Goal: Task Accomplishment & Management: Manage account settings

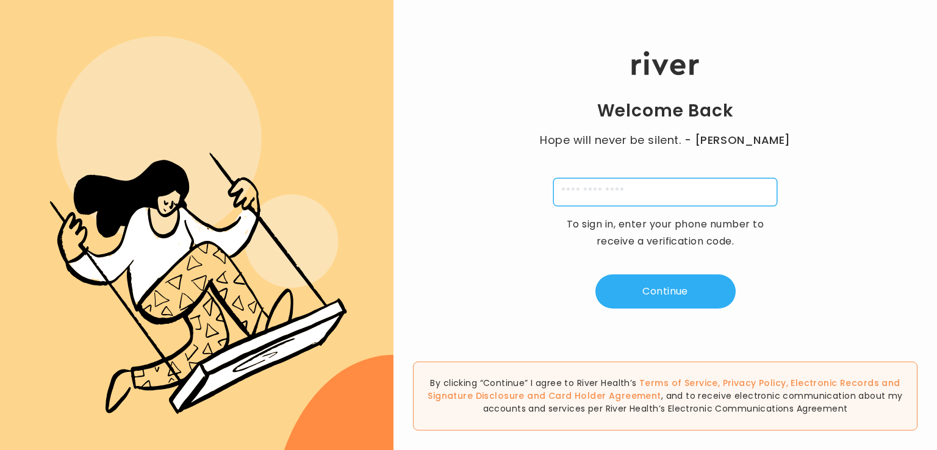
click at [589, 190] on input "tel" at bounding box center [665, 192] width 224 height 28
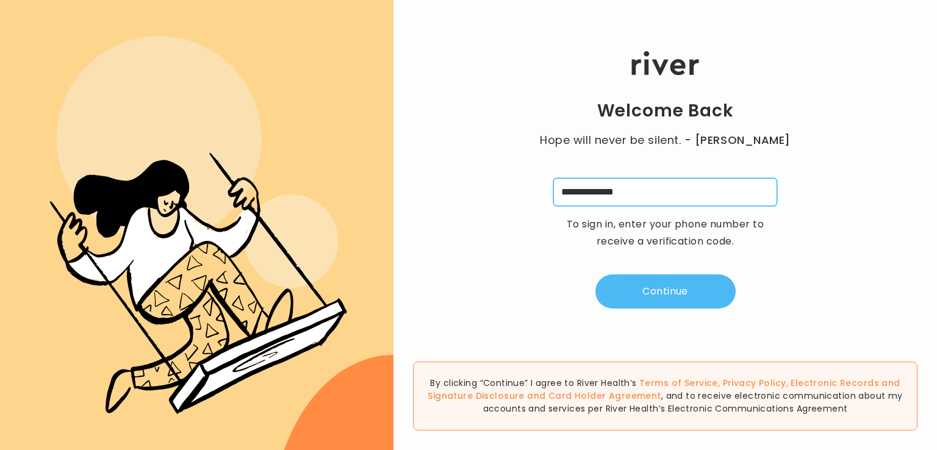
type input "**********"
click at [665, 296] on button "Continue" at bounding box center [665, 291] width 140 height 34
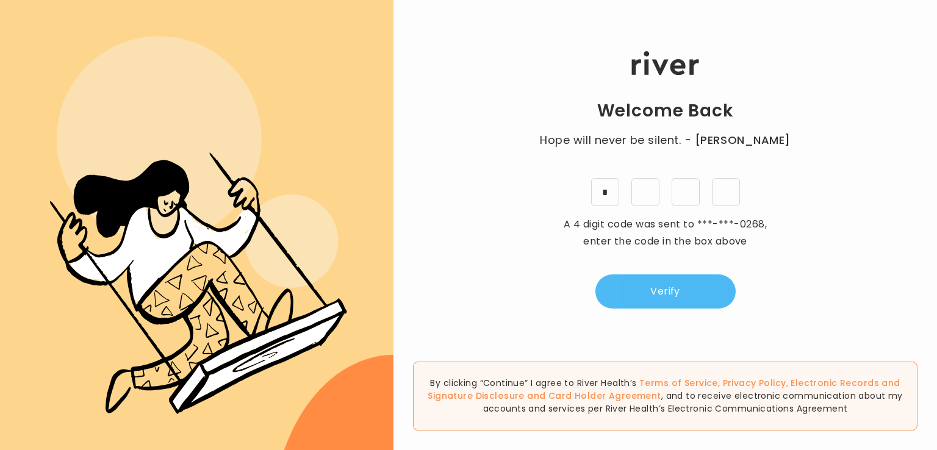
type input "*"
click at [665, 296] on button "Verify" at bounding box center [665, 291] width 140 height 34
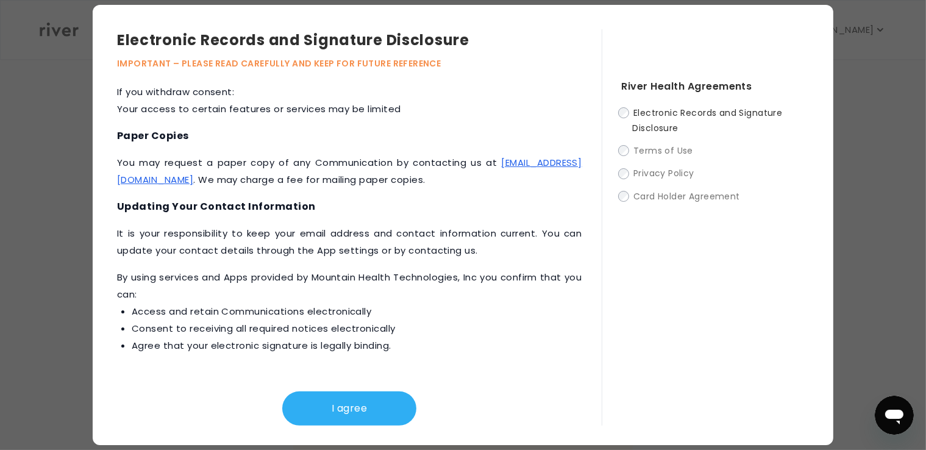
scroll to position [567, 0]
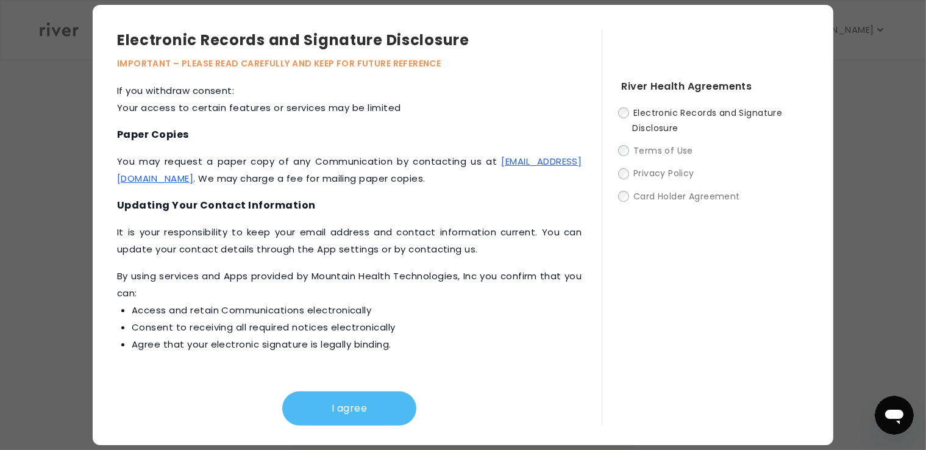
click at [356, 407] on button "I agree" at bounding box center [349, 409] width 134 height 34
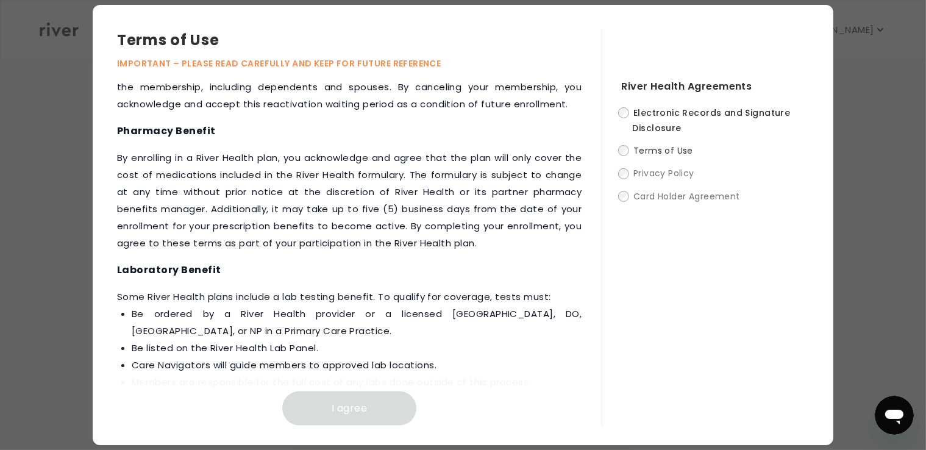
scroll to position [1672, 0]
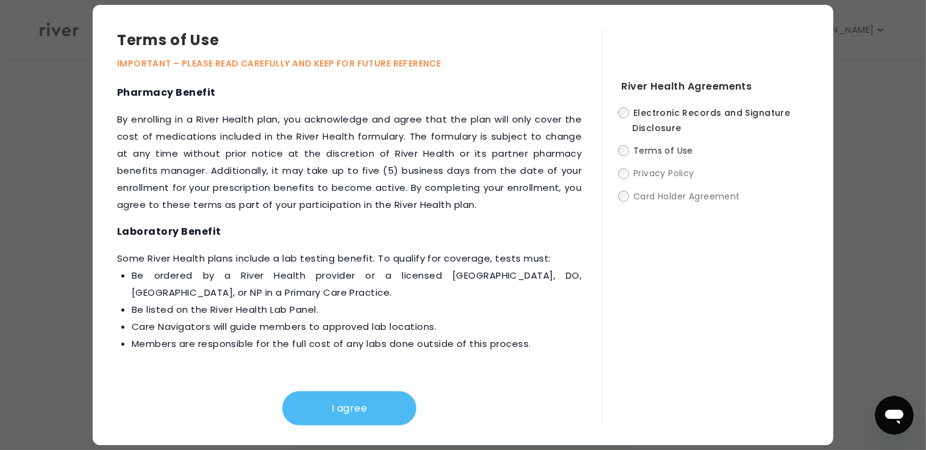
click at [325, 407] on button "I agree" at bounding box center [349, 409] width 134 height 34
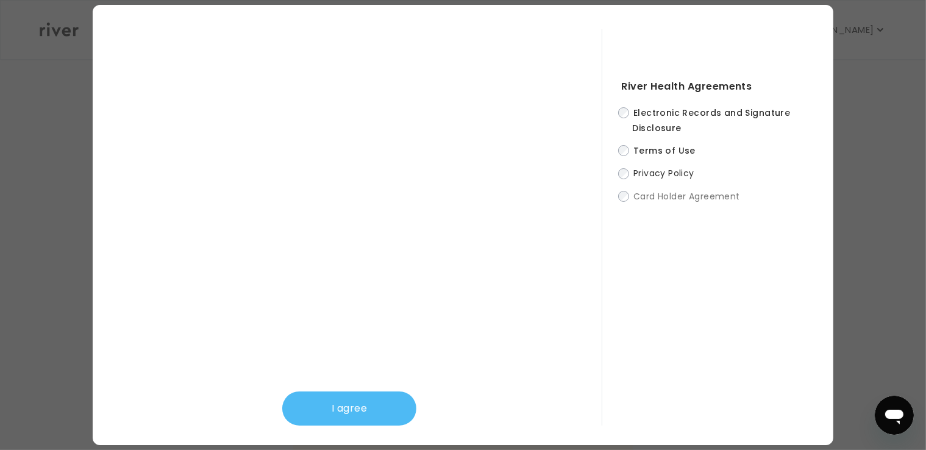
click at [342, 412] on button "I agree" at bounding box center [349, 409] width 134 height 34
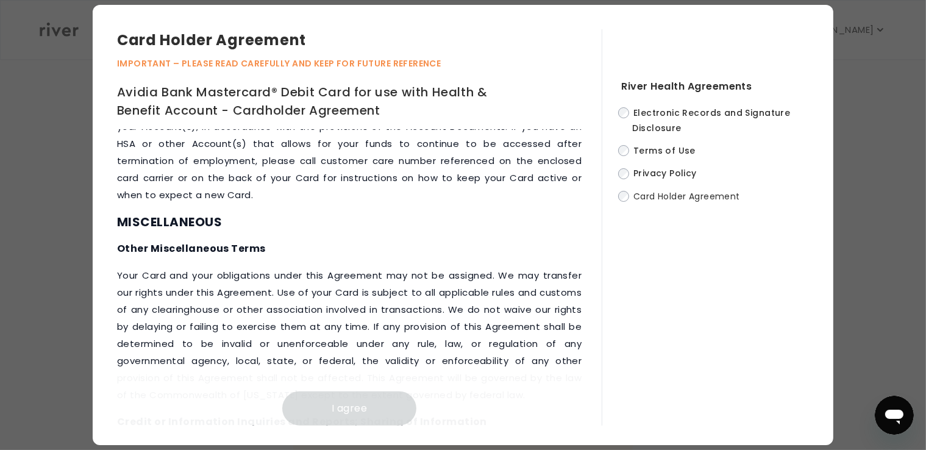
scroll to position [6190, 0]
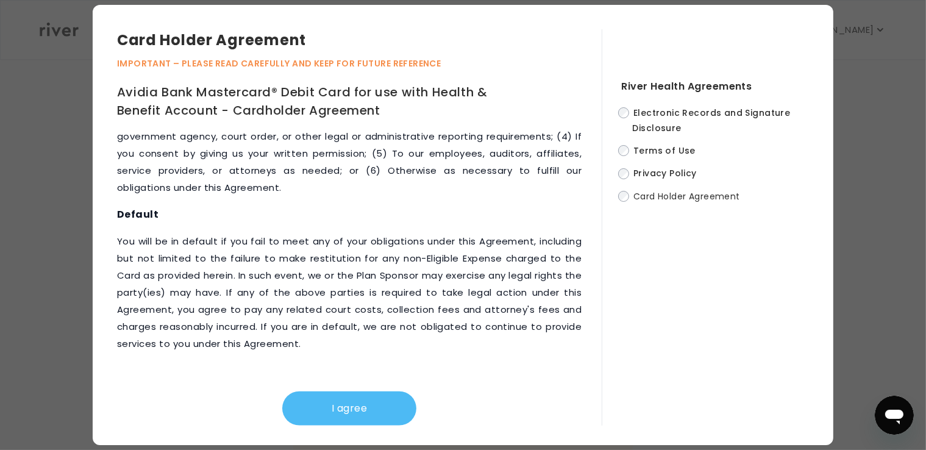
click at [345, 417] on button "I agree" at bounding box center [349, 409] width 134 height 34
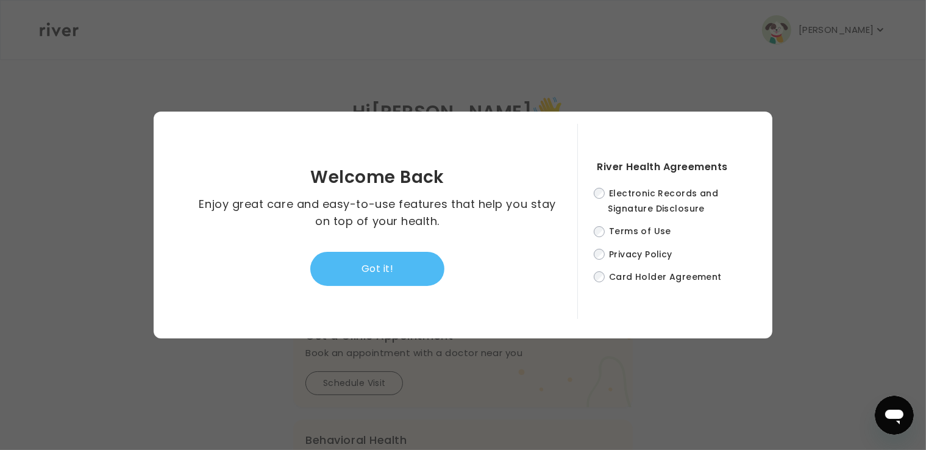
click at [391, 262] on button "Got it!" at bounding box center [377, 269] width 134 height 34
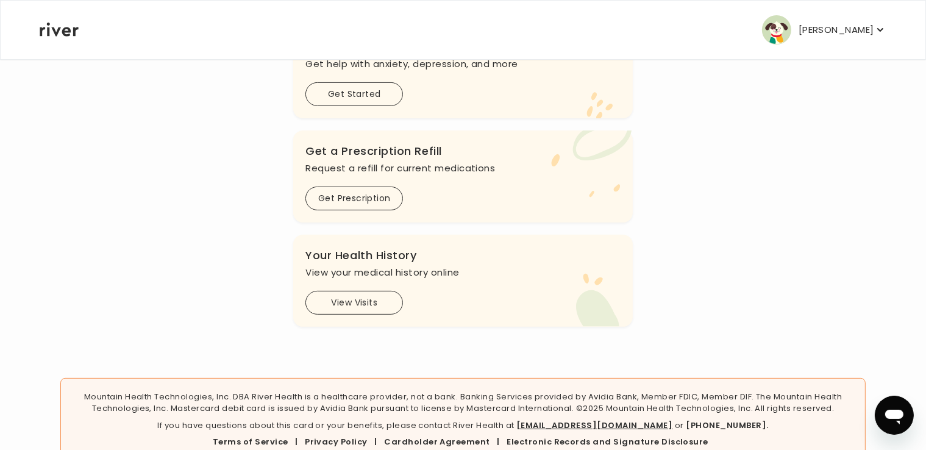
scroll to position [422, 0]
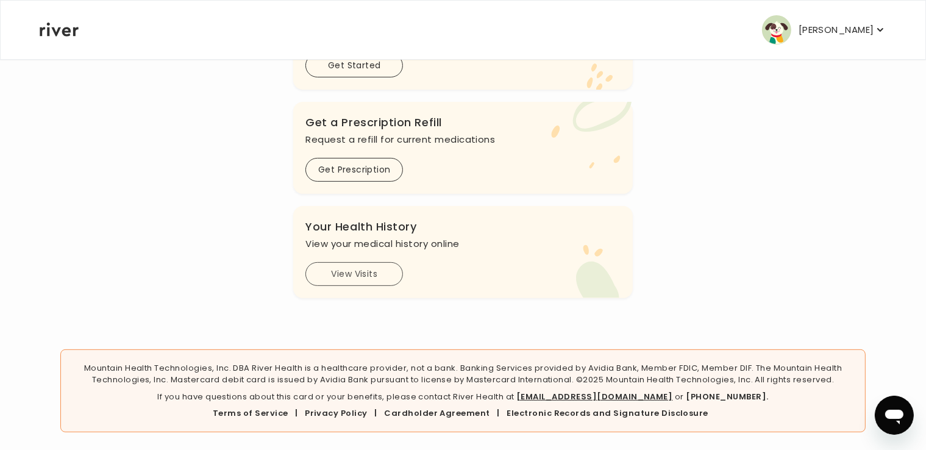
click at [360, 274] on button "View Visits" at bounding box center [355, 274] width 98 height 24
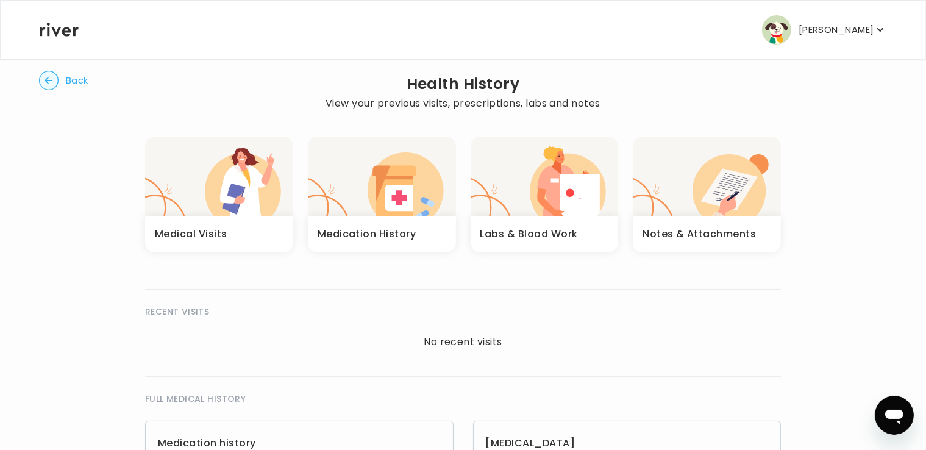
scroll to position [13, 0]
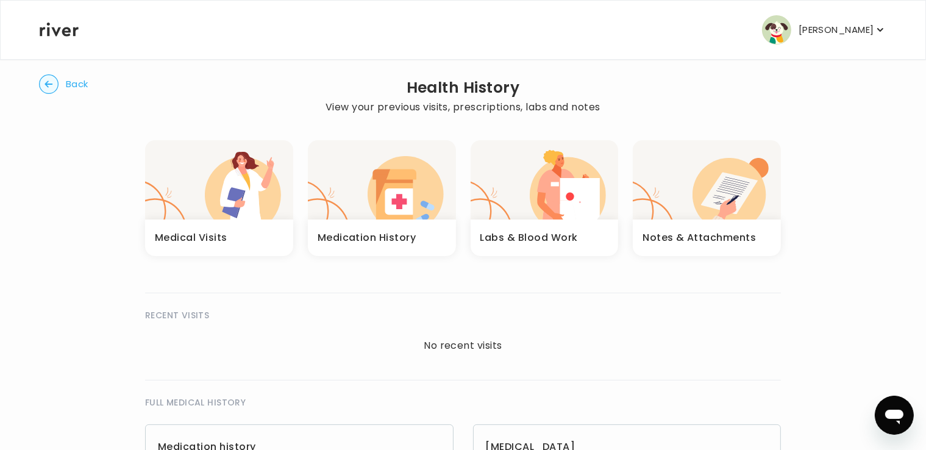
click at [201, 214] on div "button" at bounding box center [219, 179] width 148 height 79
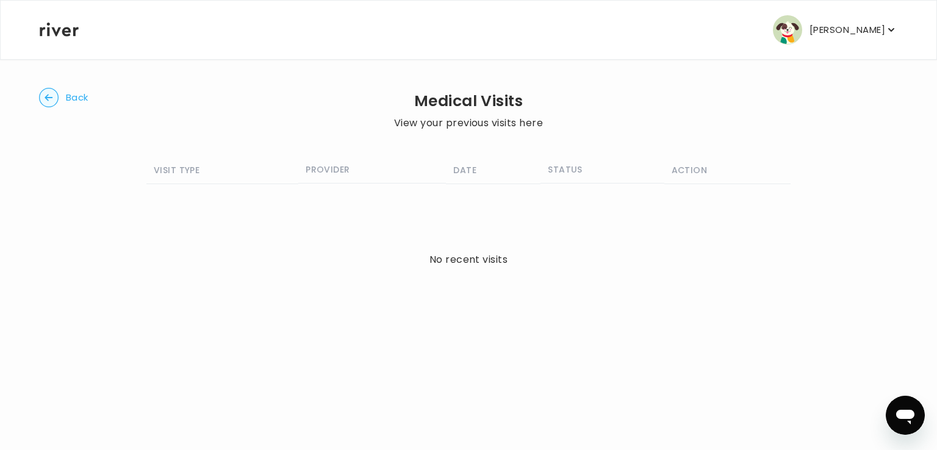
click at [51, 96] on circle "button" at bounding box center [49, 97] width 19 height 19
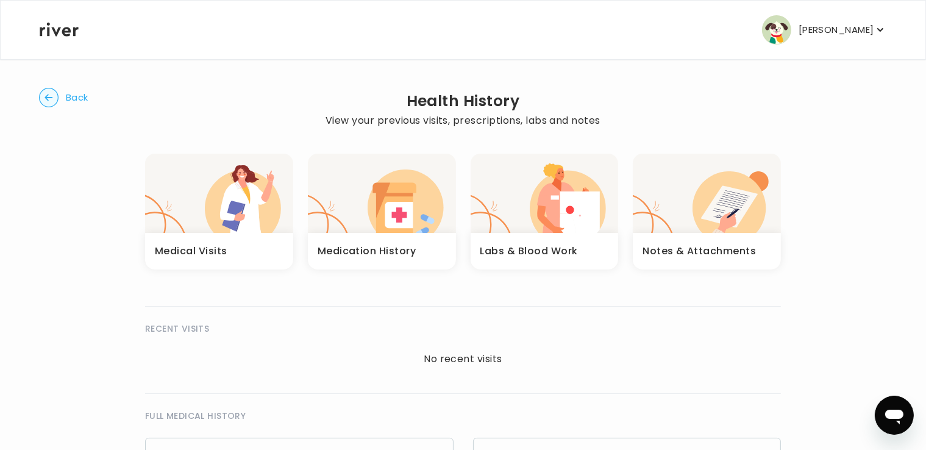
click at [817, 29] on p "[PERSON_NAME]" at bounding box center [837, 29] width 76 height 17
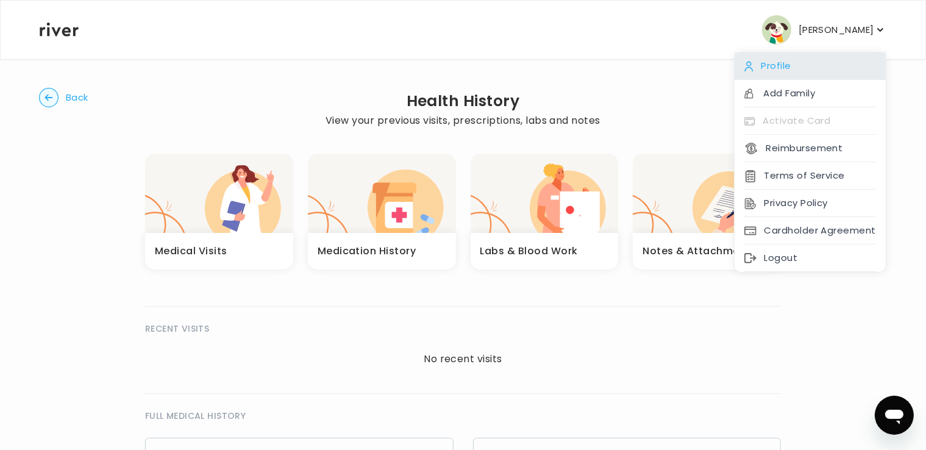
click at [776, 62] on div "Profile" at bounding box center [810, 65] width 151 height 27
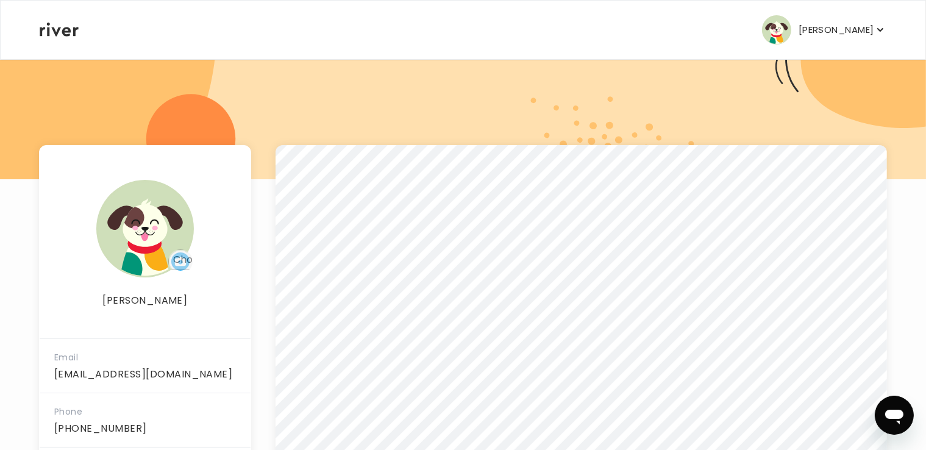
scroll to position [109, 0]
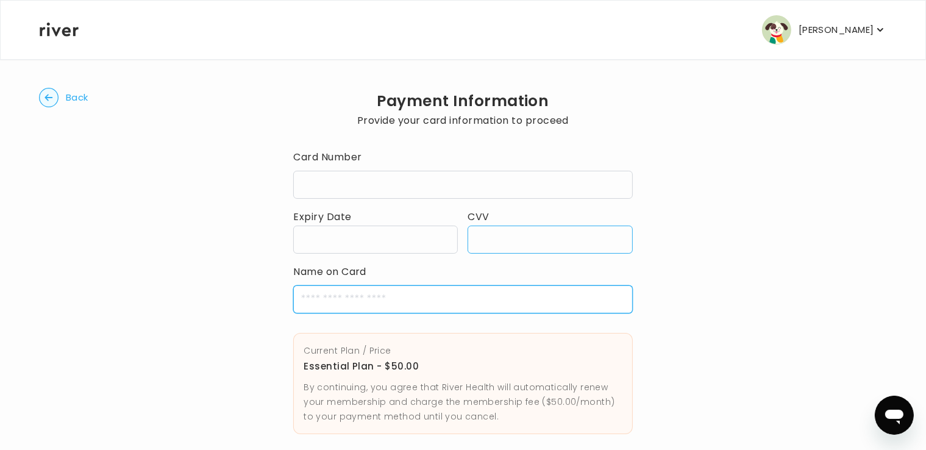
click at [336, 305] on input "cardName" at bounding box center [462, 299] width 339 height 28
type input "**********"
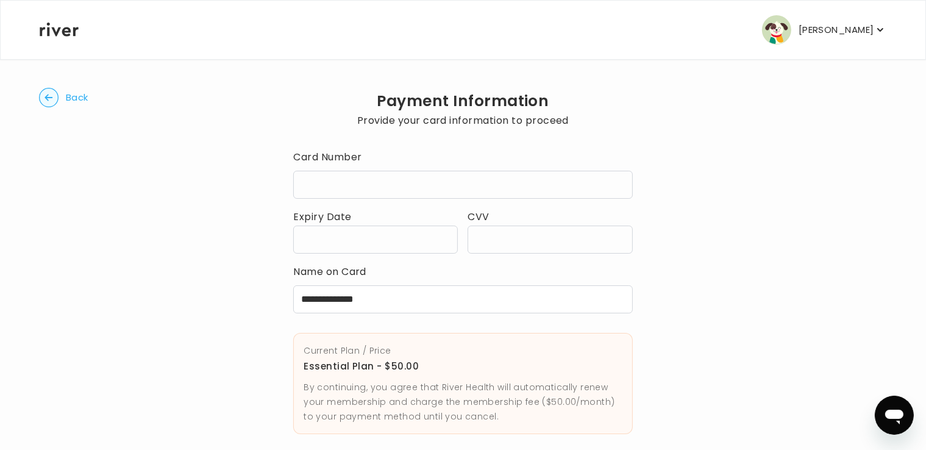
click at [754, 342] on div "**********" at bounding box center [463, 298] width 848 height 478
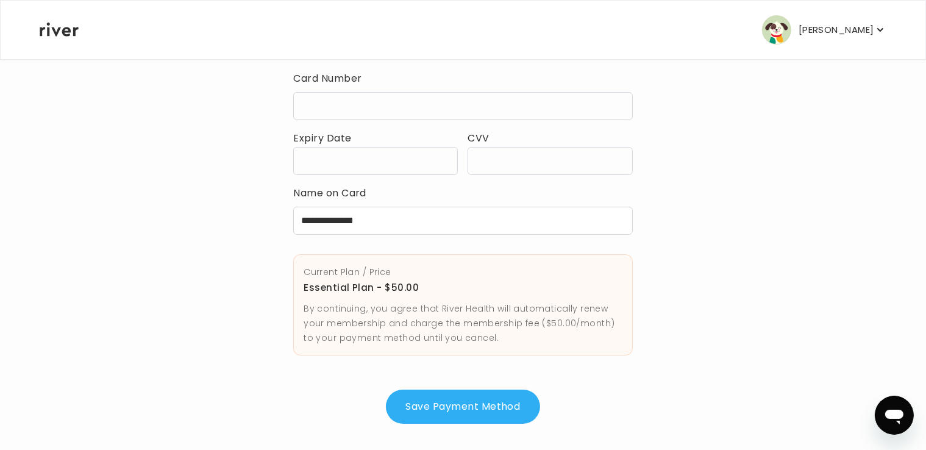
scroll to position [86, 0]
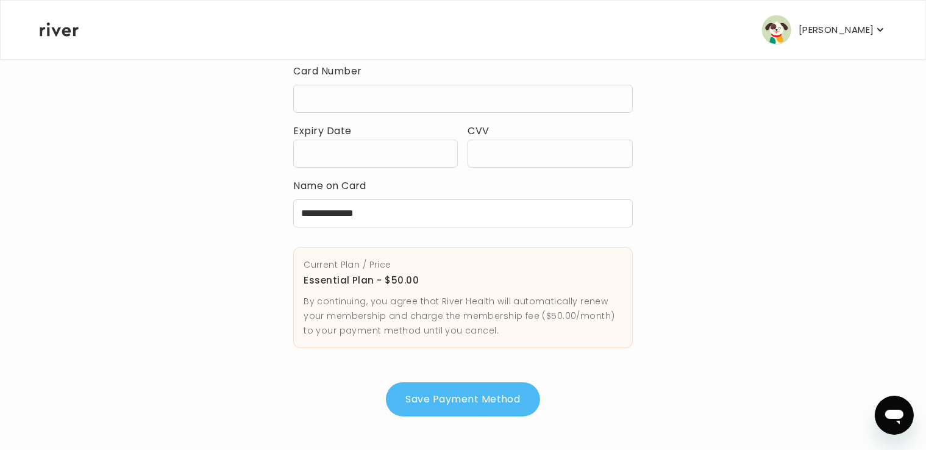
click at [442, 404] on button "Save Payment Method" at bounding box center [463, 399] width 154 height 34
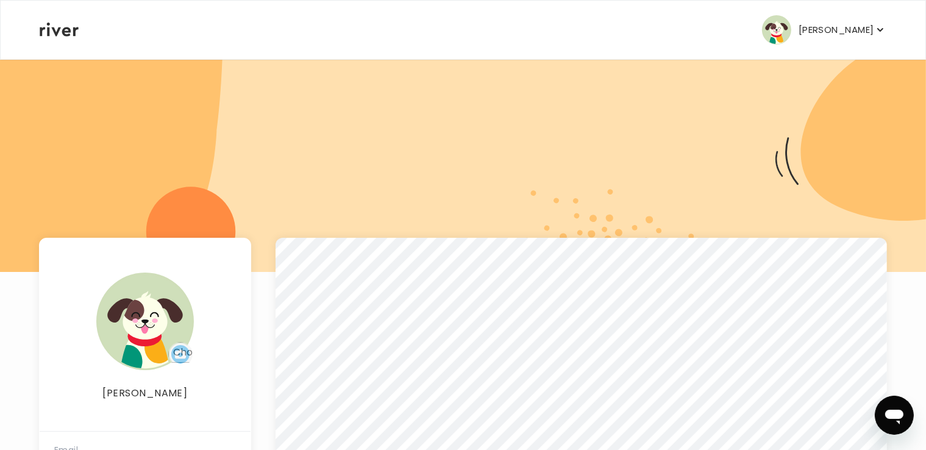
click at [800, 29] on p "[PERSON_NAME]" at bounding box center [837, 29] width 76 height 17
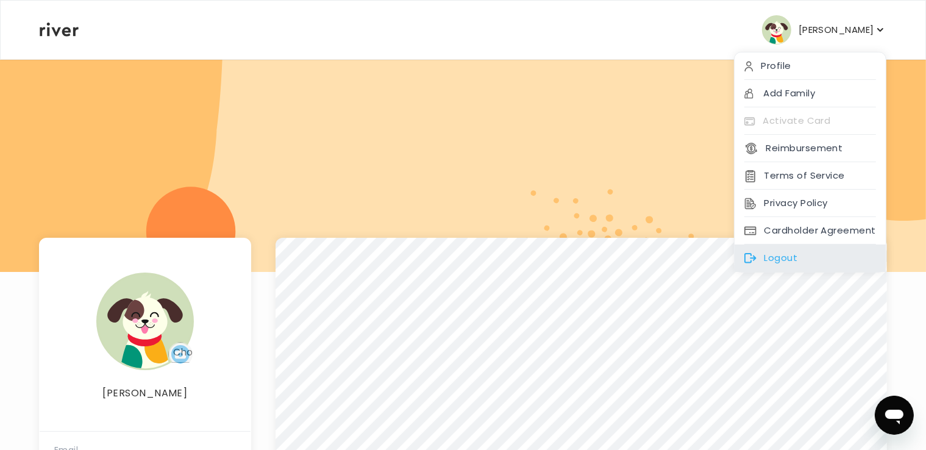
click at [806, 259] on div "Logout" at bounding box center [810, 258] width 151 height 27
